Goal: Navigation & Orientation: Find specific page/section

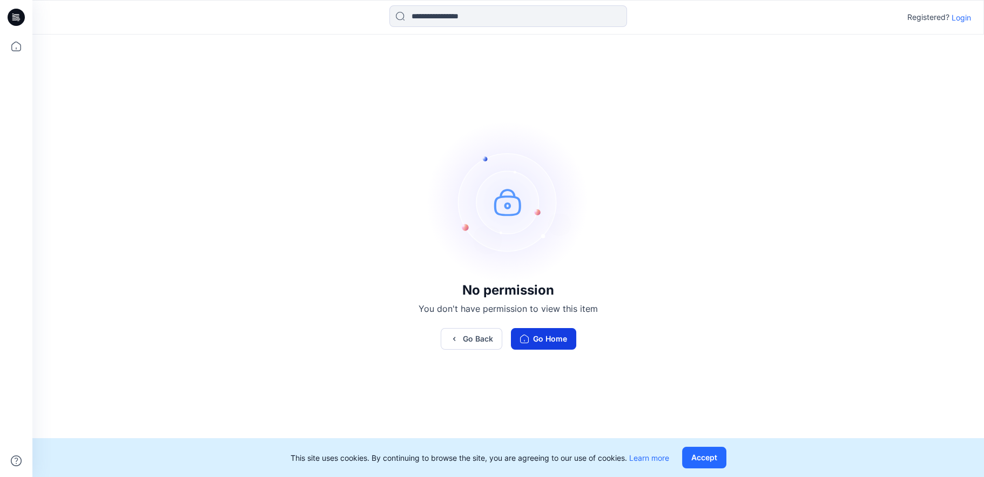
click at [554, 347] on button "Go Home" at bounding box center [543, 339] width 65 height 22
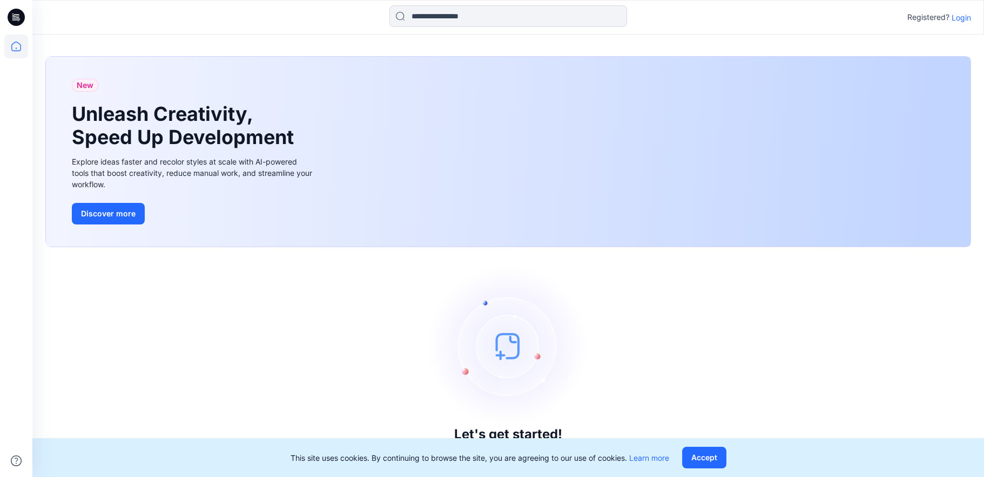
click at [966, 19] on p "Login" at bounding box center [961, 17] width 19 height 11
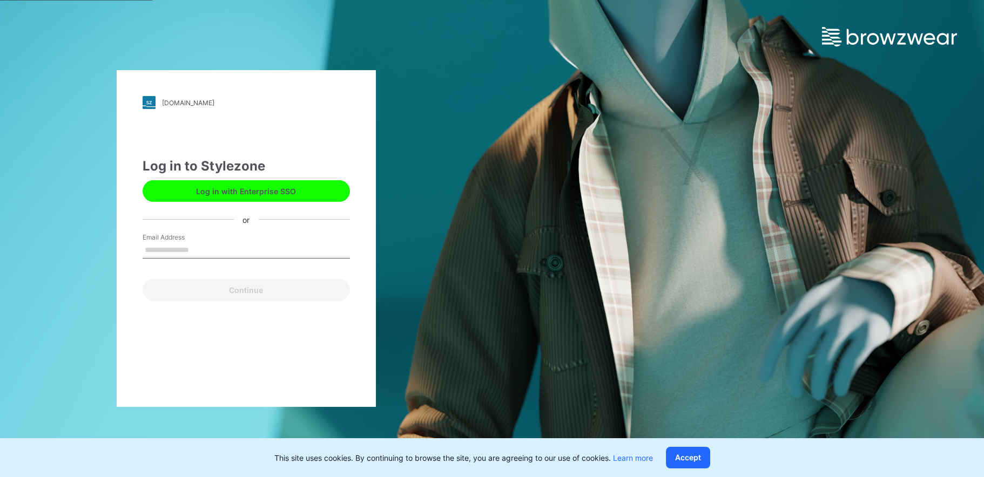
click at [170, 248] on input "Email Address" at bounding box center [246, 251] width 207 height 16
type input "**********"
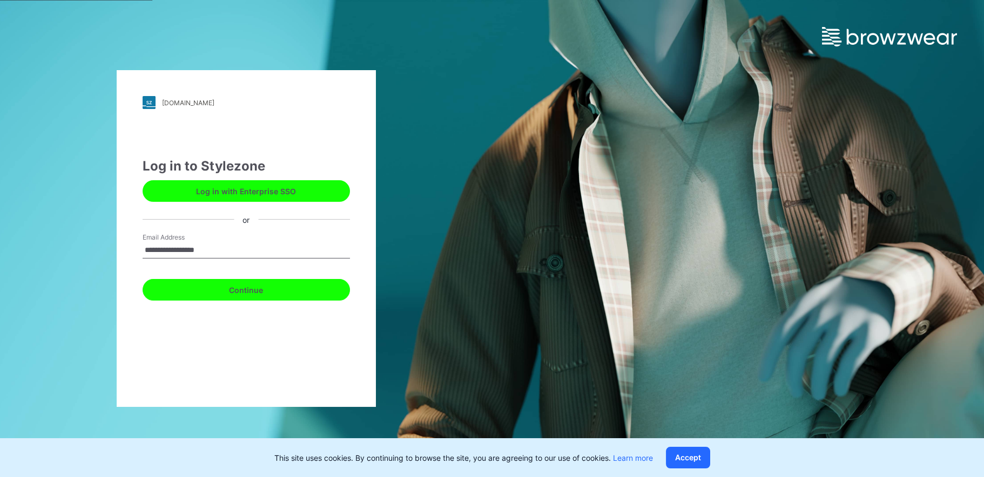
click at [225, 289] on button "Continue" at bounding box center [246, 290] width 207 height 22
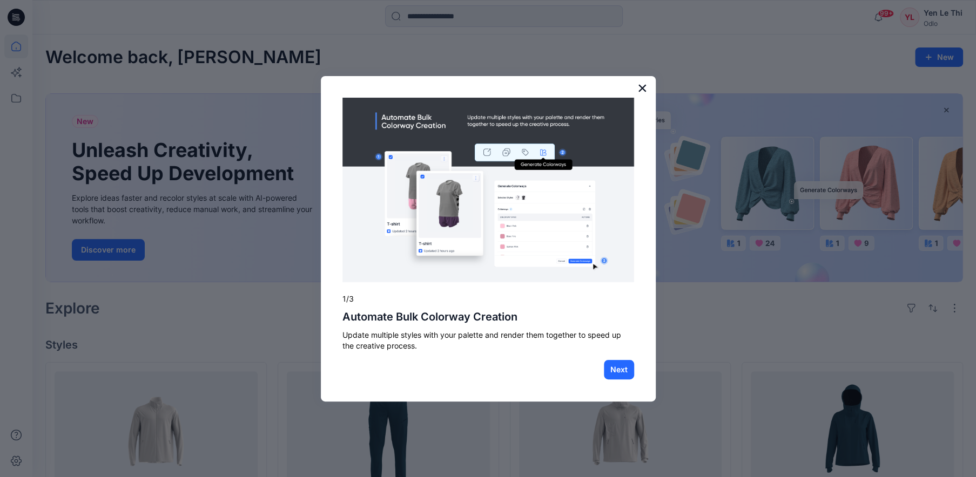
drag, startPoint x: 791, startPoint y: 0, endPoint x: 639, endPoint y: 85, distance: 174.3
click at [639, 85] on button "×" at bounding box center [642, 87] width 10 height 17
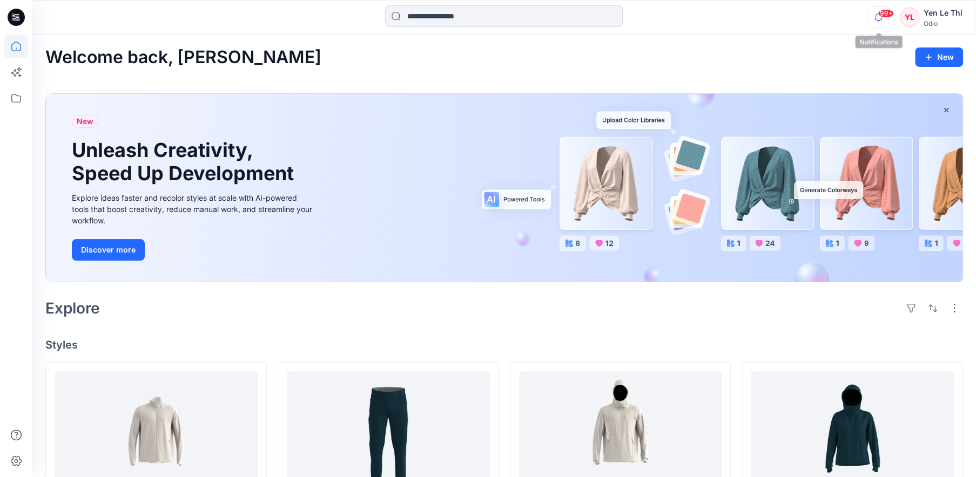
click at [876, 21] on icon "button" at bounding box center [878, 17] width 21 height 22
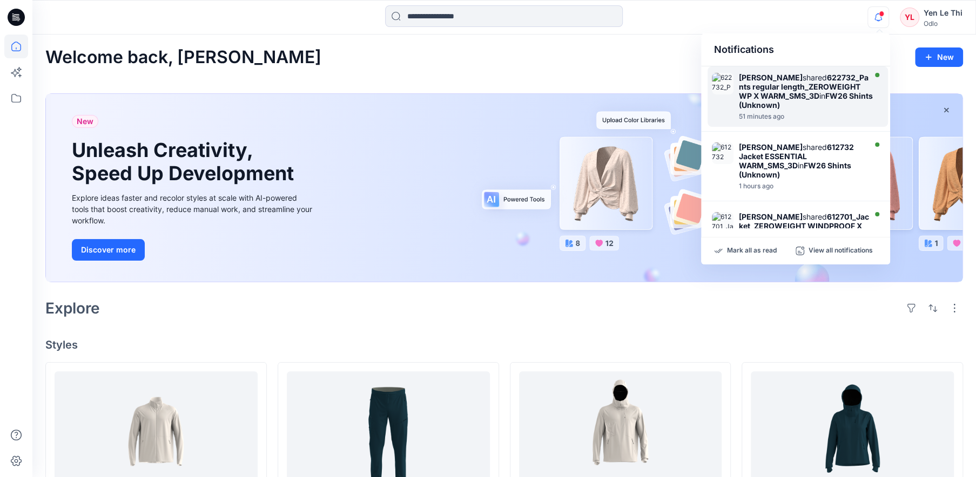
click at [812, 109] on strong "FW26 Shints (Unknown)" at bounding box center [806, 100] width 134 height 18
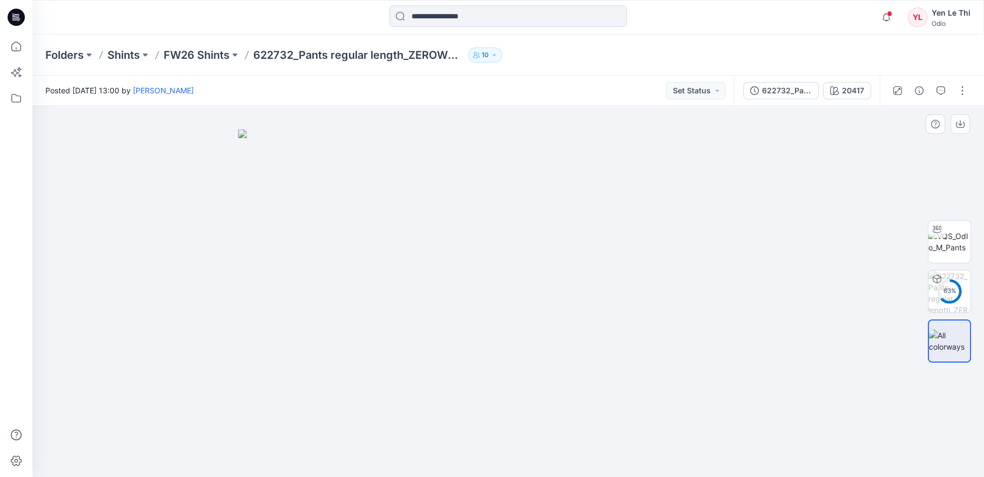
drag, startPoint x: 534, startPoint y: 277, endPoint x: 526, endPoint y: 167, distance: 109.4
click at [526, 167] on img at bounding box center [508, 304] width 540 height 348
click at [125, 59] on p "Shints" at bounding box center [123, 55] width 32 height 15
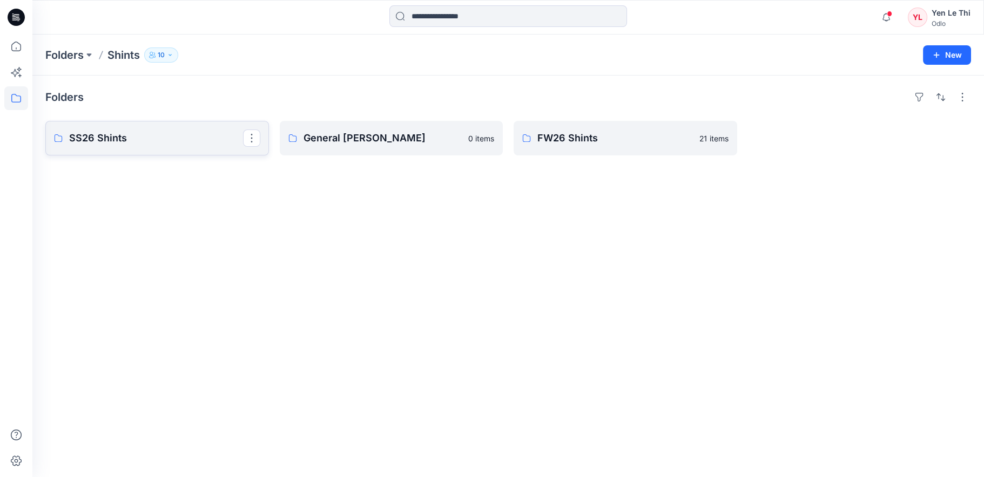
click at [110, 143] on p "SS26 Shints" at bounding box center [156, 138] width 174 height 15
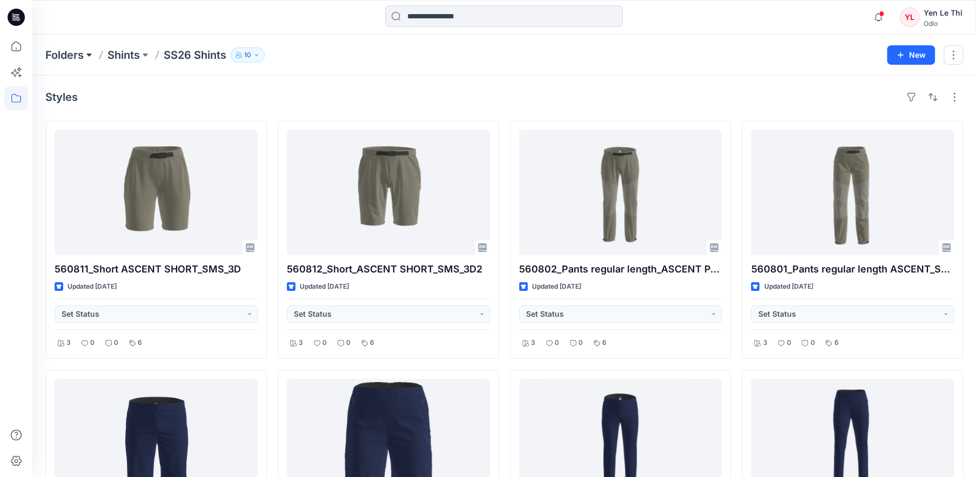
click at [87, 53] on button at bounding box center [89, 55] width 11 height 15
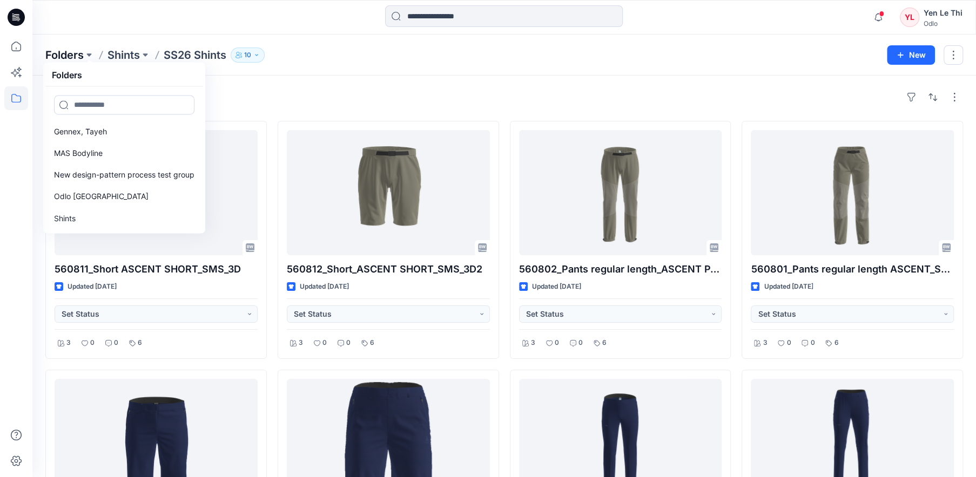
click at [74, 52] on p "Folders" at bounding box center [64, 55] width 38 height 15
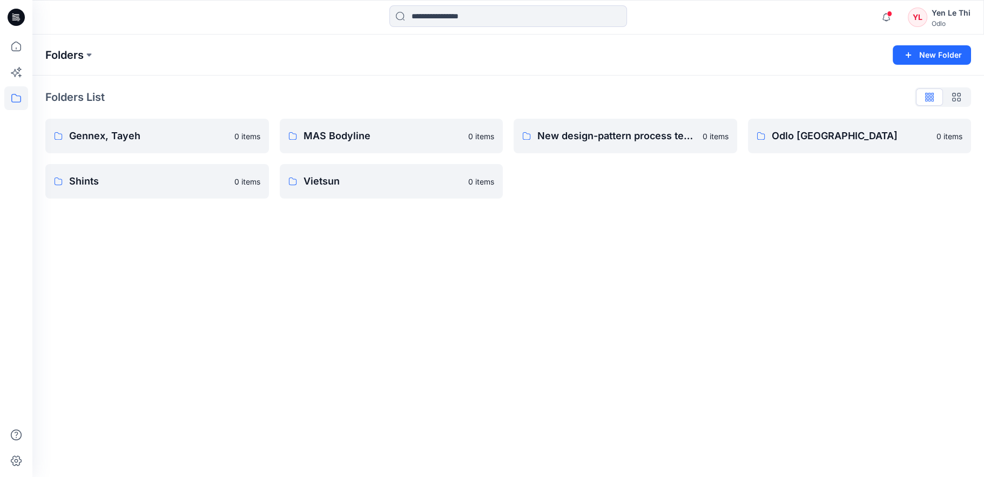
click at [82, 56] on p "Folders" at bounding box center [64, 55] width 38 height 15
click at [94, 57] on button at bounding box center [89, 55] width 11 height 15
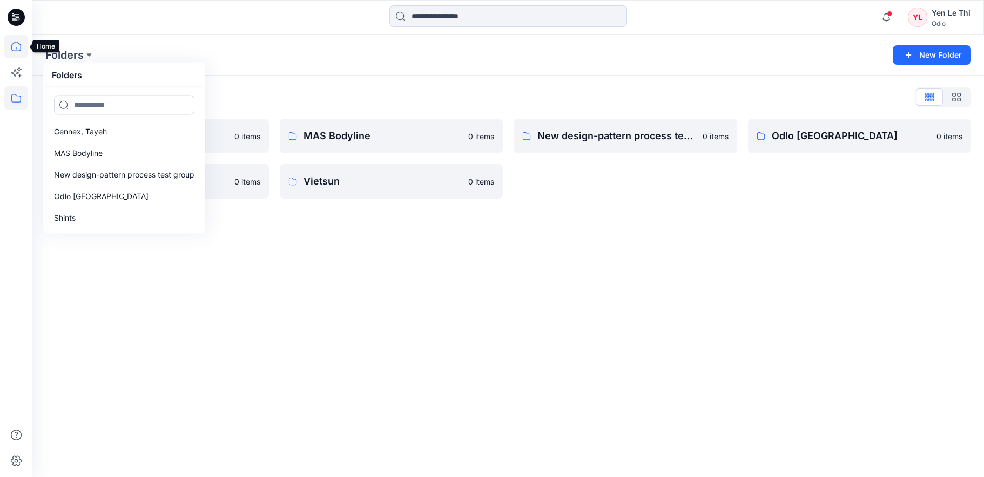
click at [14, 44] on icon at bounding box center [16, 47] width 24 height 24
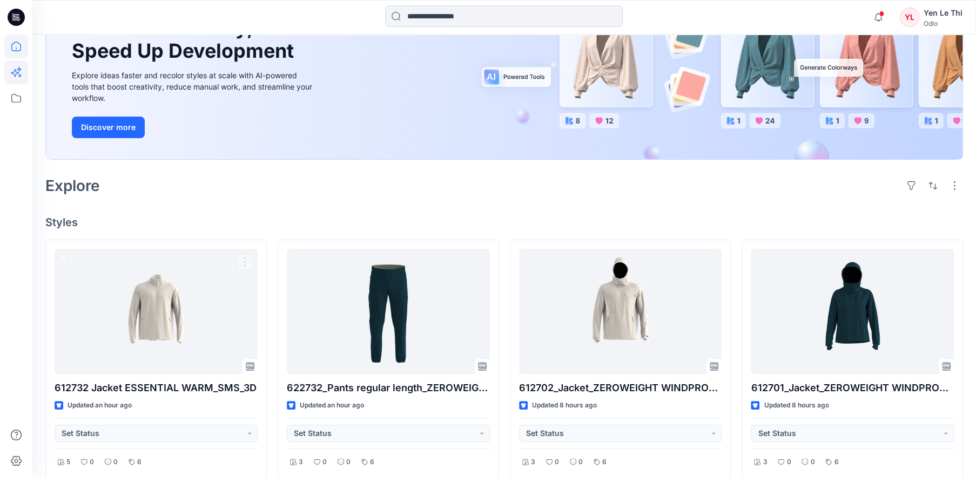
scroll to position [108, 0]
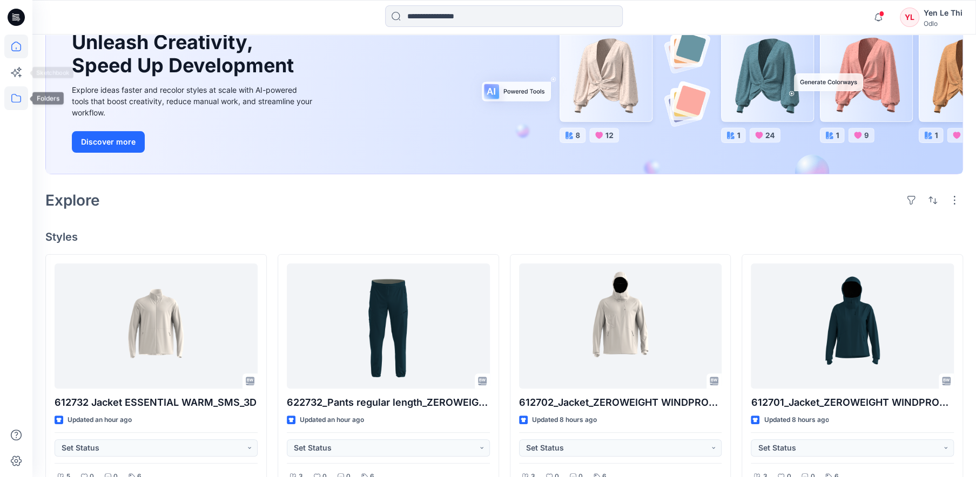
click at [18, 98] on icon at bounding box center [16, 98] width 24 height 24
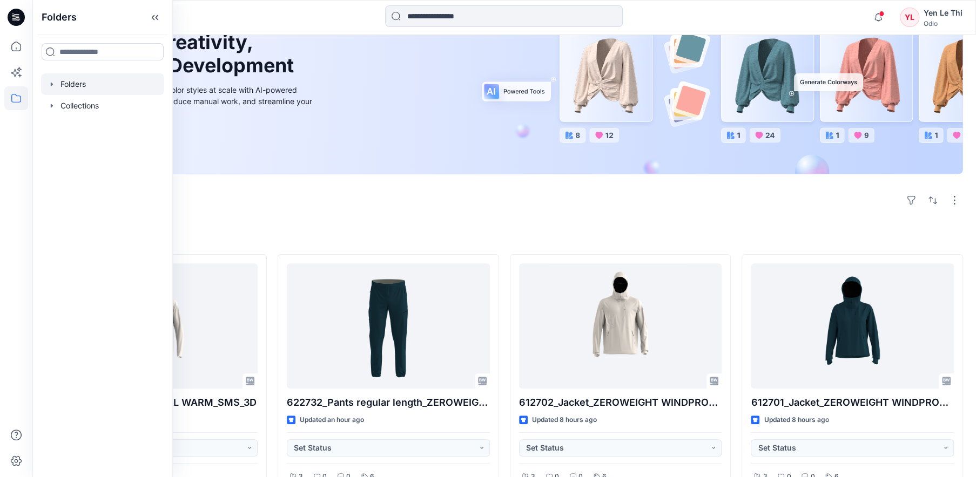
click at [100, 79] on div at bounding box center [102, 84] width 123 height 22
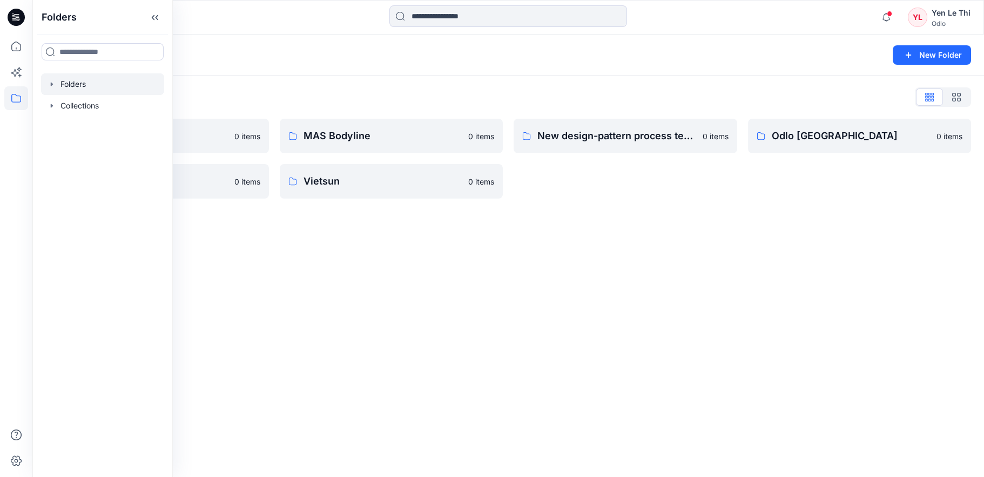
click at [452, 285] on div "Folders New Folder Folders List Gennex, Tayeh 0 items Shints 0 items MAS Bodyli…" at bounding box center [508, 256] width 952 height 443
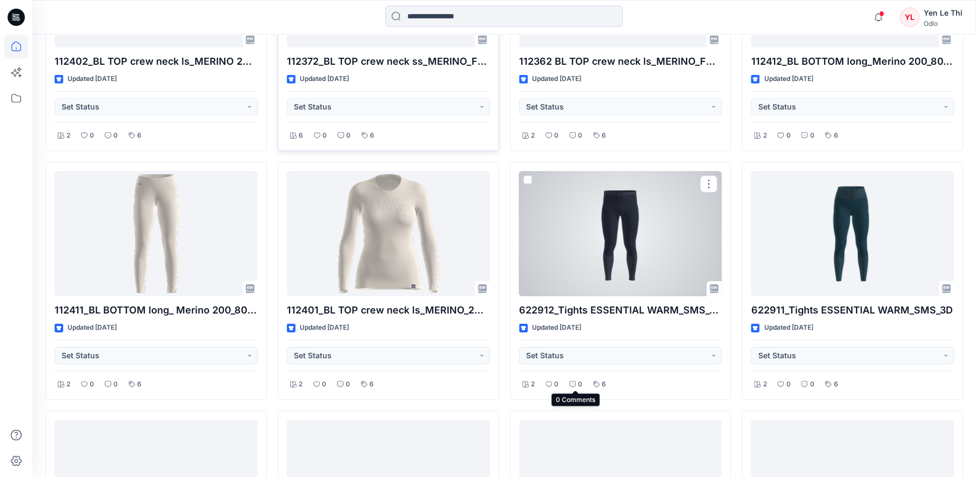
scroll to position [2156, 0]
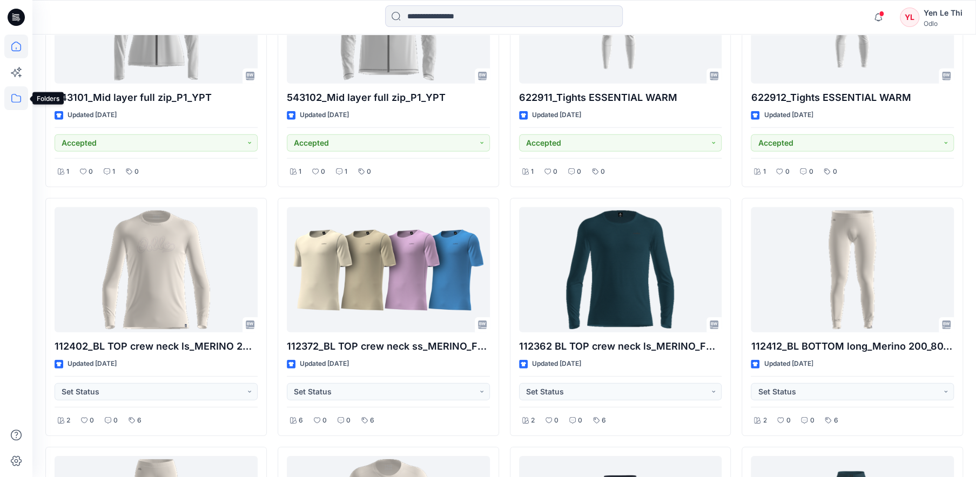
click at [22, 89] on icon at bounding box center [16, 98] width 24 height 24
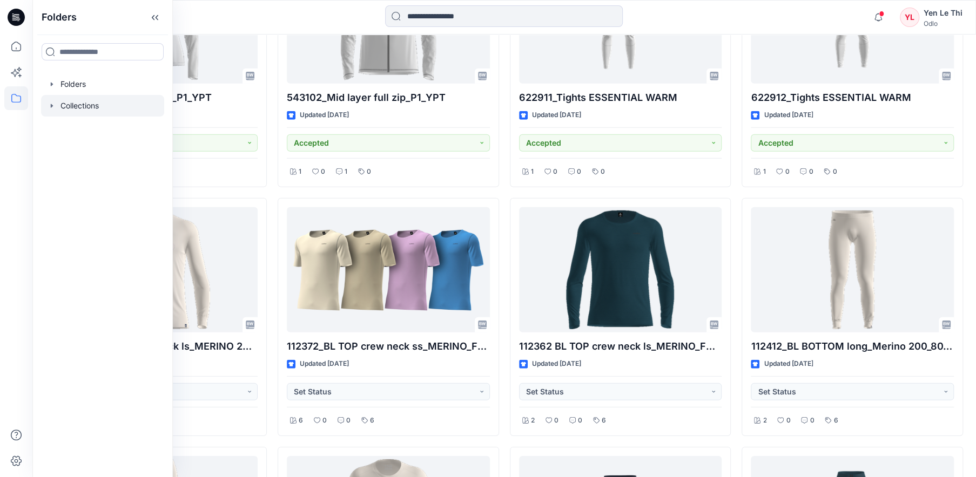
click at [53, 102] on icon "button" at bounding box center [52, 106] width 9 height 9
click at [97, 126] on div at bounding box center [102, 128] width 123 height 22
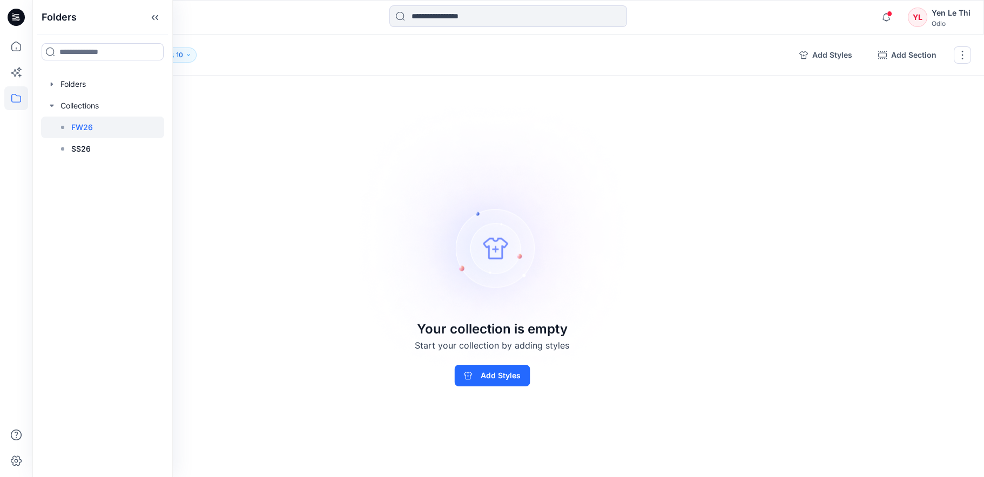
click at [335, 256] on div "Collections FW26 10 Add Styles Add Section Clone Collection Your collection is …" at bounding box center [508, 256] width 952 height 443
click at [12, 100] on icon at bounding box center [16, 98] width 24 height 24
click at [85, 88] on div at bounding box center [102, 84] width 123 height 22
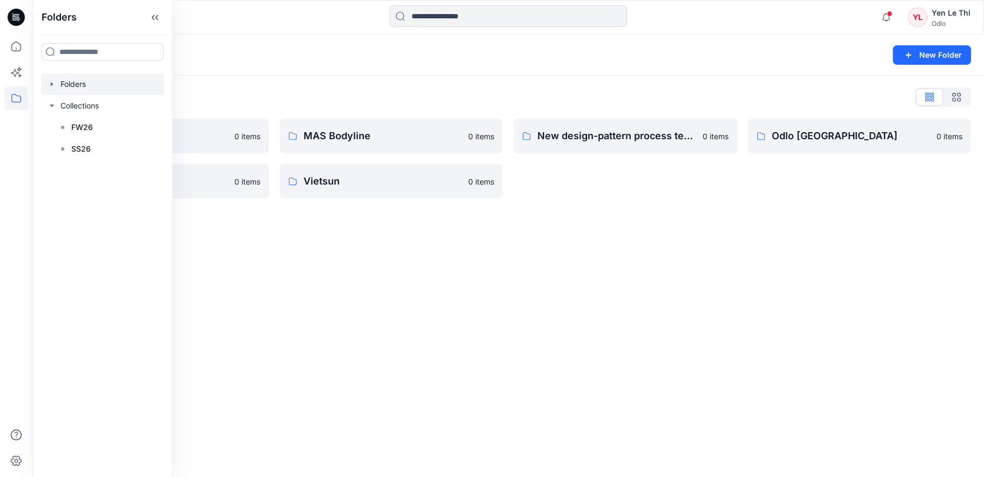
click at [408, 341] on div "Folders New Folder Folders List Gennex, Tayeh 0 items Shints 0 items MAS Bodyli…" at bounding box center [508, 256] width 952 height 443
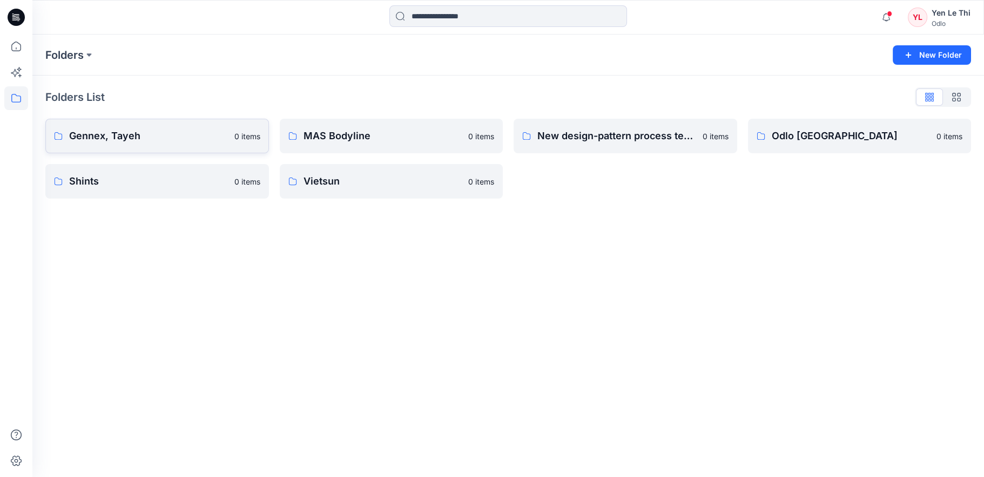
click at [130, 134] on p "Gennex, Tayeh" at bounding box center [148, 136] width 159 height 15
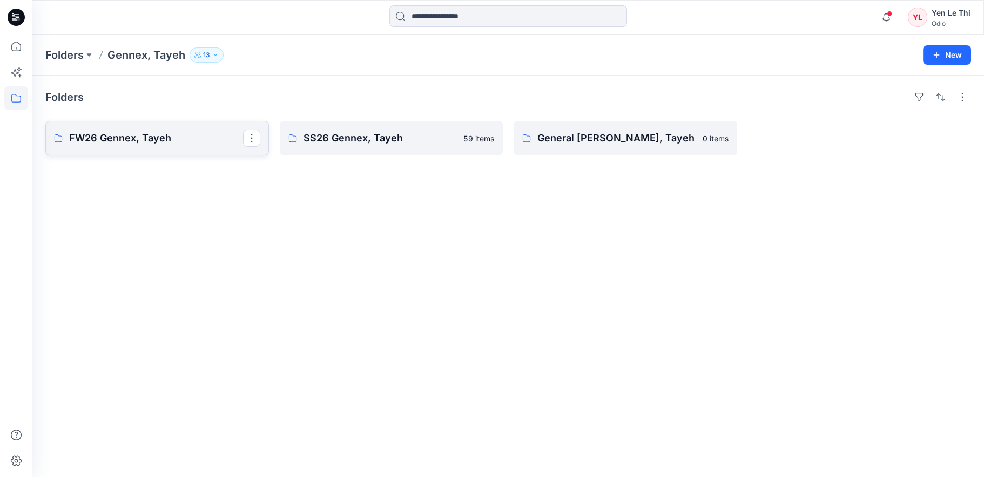
click at [170, 148] on link "FW26 Gennex, Tayeh" at bounding box center [157, 138] width 224 height 35
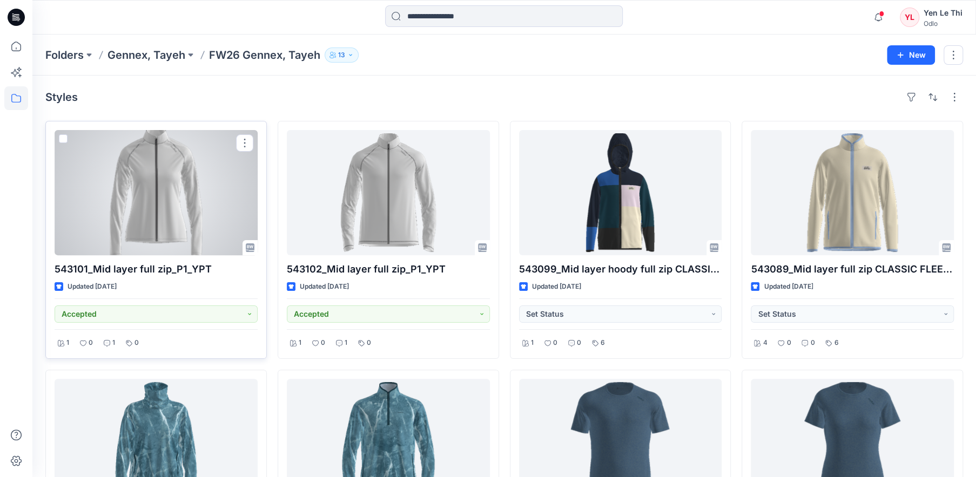
click at [160, 204] on div at bounding box center [156, 192] width 203 height 125
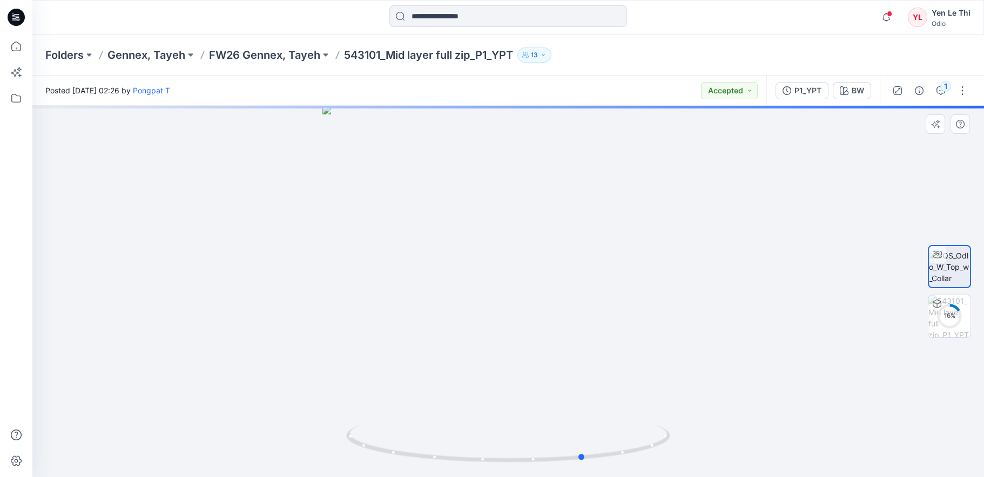
drag, startPoint x: 549, startPoint y: 301, endPoint x: 249, endPoint y: 304, distance: 300.3
click at [249, 304] on div at bounding box center [508, 292] width 952 height 372
drag, startPoint x: 546, startPoint y: 309, endPoint x: 284, endPoint y: 308, distance: 261.4
click at [284, 308] on div at bounding box center [508, 292] width 952 height 372
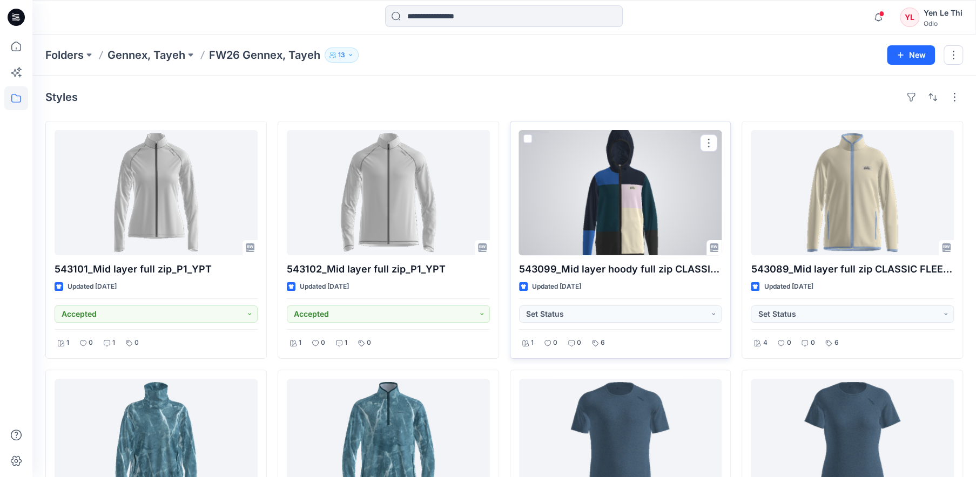
click at [640, 213] on div at bounding box center [620, 192] width 203 height 125
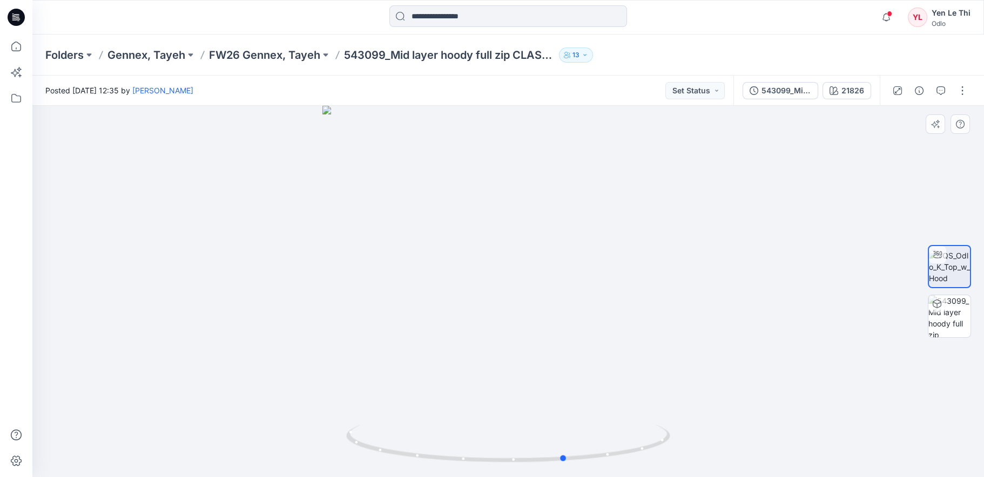
drag, startPoint x: 585, startPoint y: 352, endPoint x: 642, endPoint y: 383, distance: 65.3
click at [642, 383] on div at bounding box center [508, 292] width 952 height 372
click at [512, 295] on div at bounding box center [508, 292] width 952 height 372
drag, startPoint x: 556, startPoint y: 170, endPoint x: 521, endPoint y: 402, distance: 234.9
click at [523, 477] on html "Notifications [PERSON_NAME] shared 622732_Pants regular length_ZEROWEIGHT WP X …" at bounding box center [492, 238] width 984 height 477
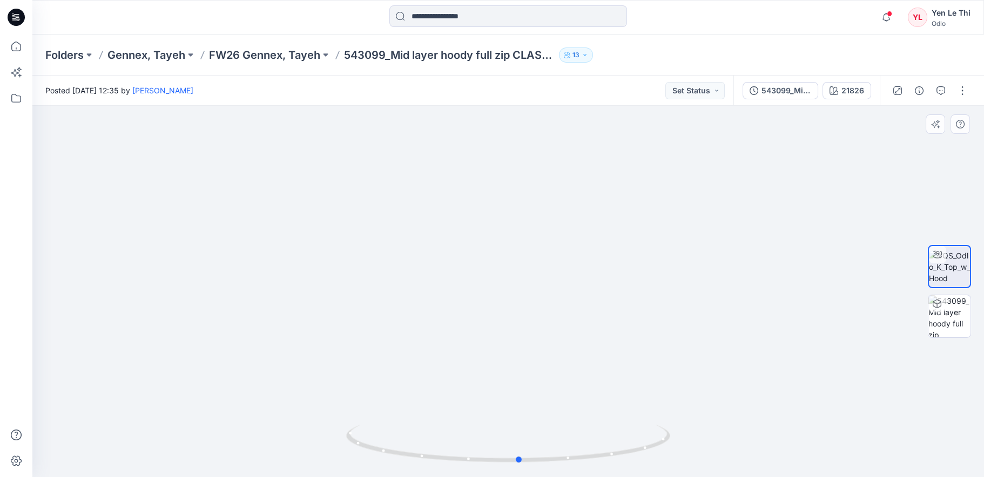
drag, startPoint x: 530, startPoint y: 425, endPoint x: 160, endPoint y: 400, distance: 370.8
click at [160, 400] on div at bounding box center [508, 292] width 952 height 372
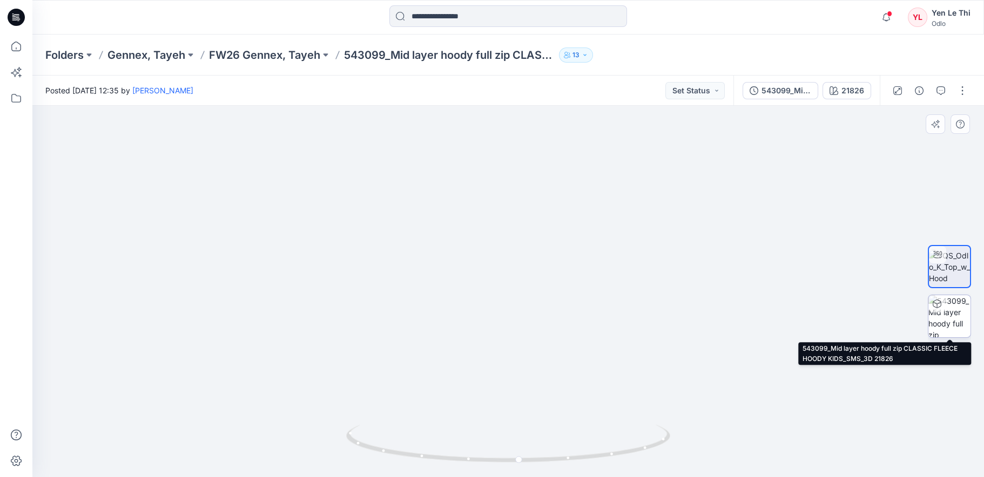
click at [948, 321] on img at bounding box center [949, 316] width 42 height 42
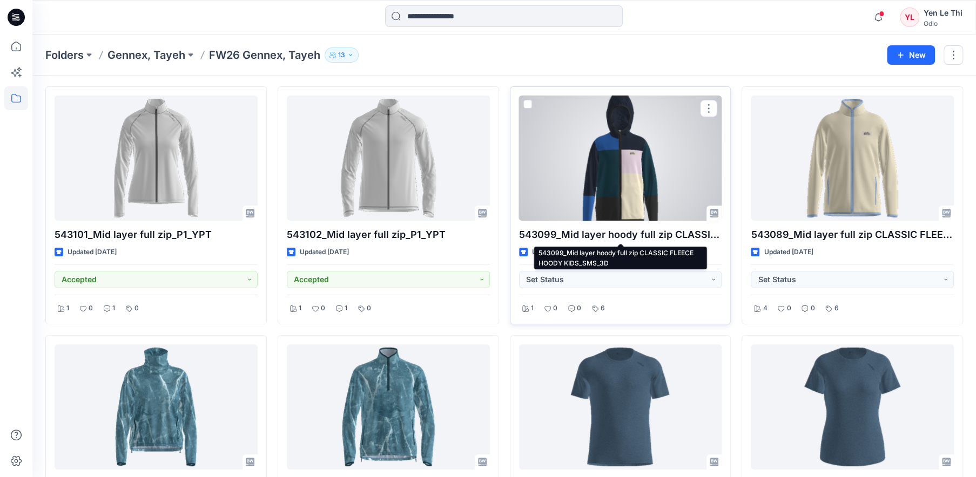
scroll to position [54, 0]
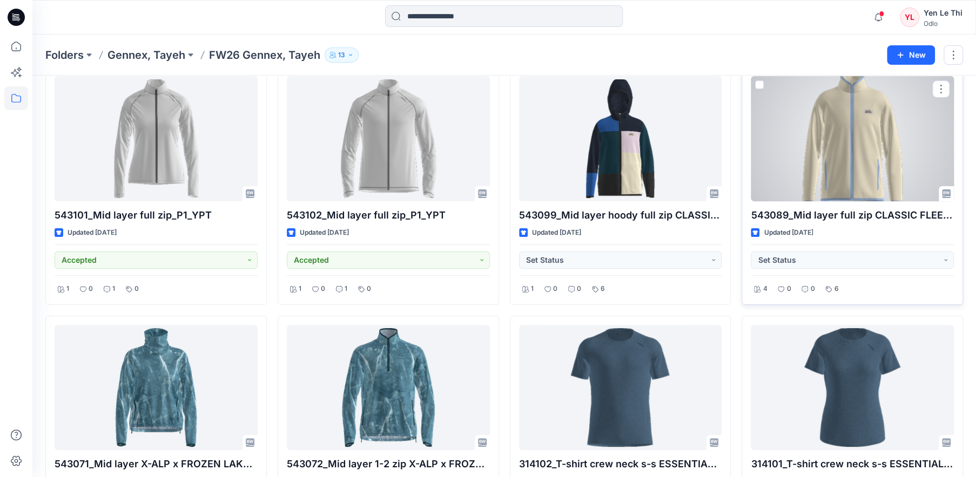
click at [841, 139] on div at bounding box center [852, 138] width 203 height 125
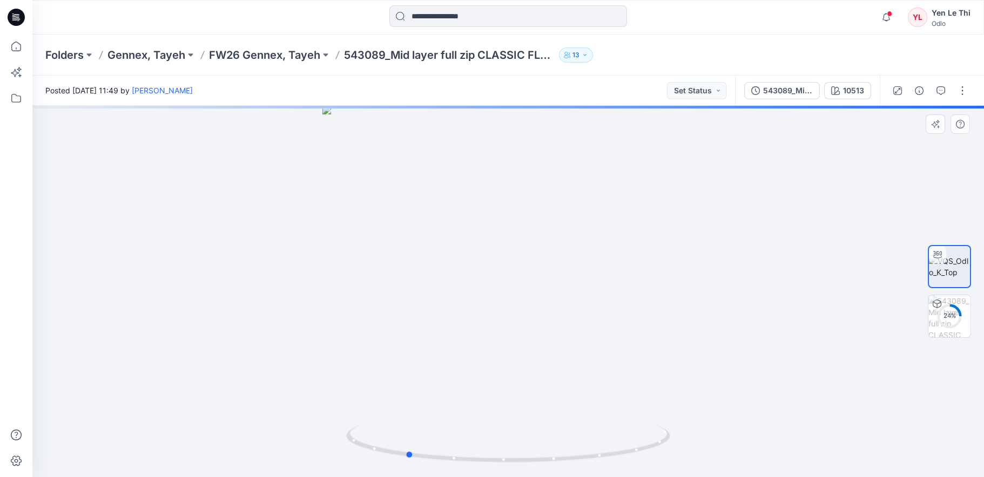
drag, startPoint x: 629, startPoint y: 338, endPoint x: 171, endPoint y: 351, distance: 457.7
click at [171, 351] on div at bounding box center [508, 292] width 952 height 372
drag, startPoint x: 527, startPoint y: 348, endPoint x: 392, endPoint y: 359, distance: 136.0
click at [392, 359] on div at bounding box center [508, 292] width 952 height 372
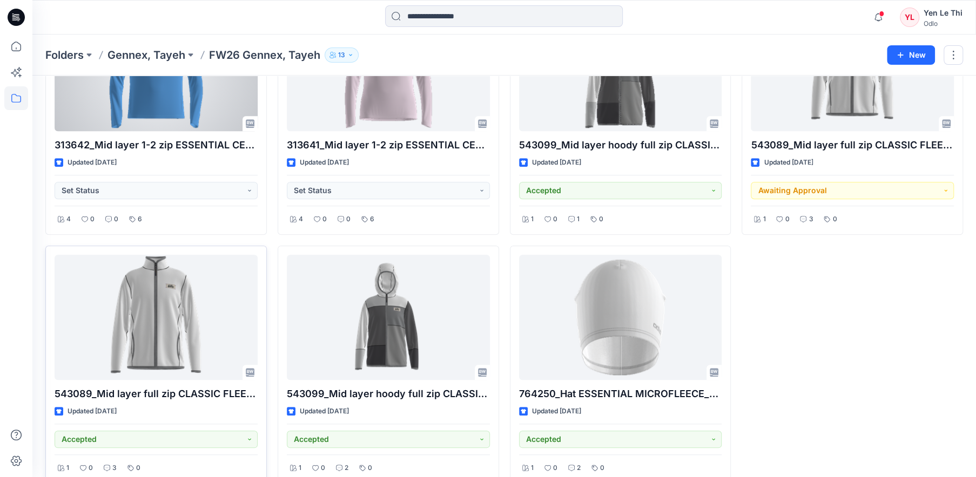
scroll to position [641, 0]
